Goal: Task Accomplishment & Management: Use online tool/utility

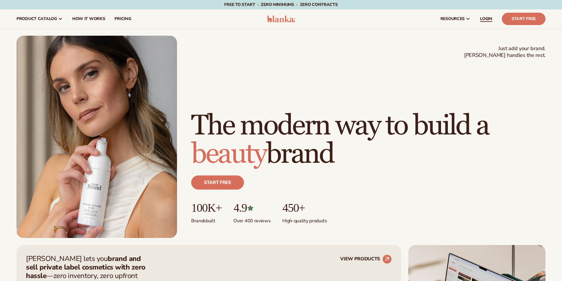
click at [487, 17] on span "LOGIN" at bounding box center [486, 19] width 12 height 5
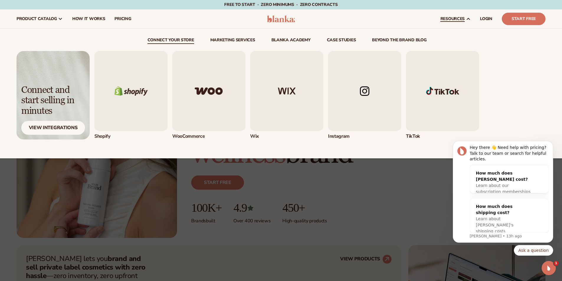
click at [129, 91] on img "1 / 5" at bounding box center [130, 91] width 73 height 80
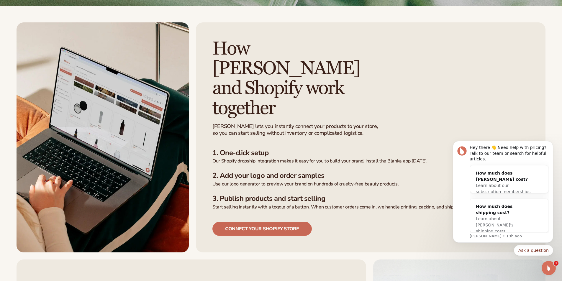
click at [253, 222] on link "Connect your shopify store" at bounding box center [261, 229] width 99 height 14
click at [325, 149] on ul "1. One-click setup Our Shopify dropship integration makes it easy for you to bu…" at bounding box center [370, 180] width 316 height 62
